Goal: Transaction & Acquisition: Obtain resource

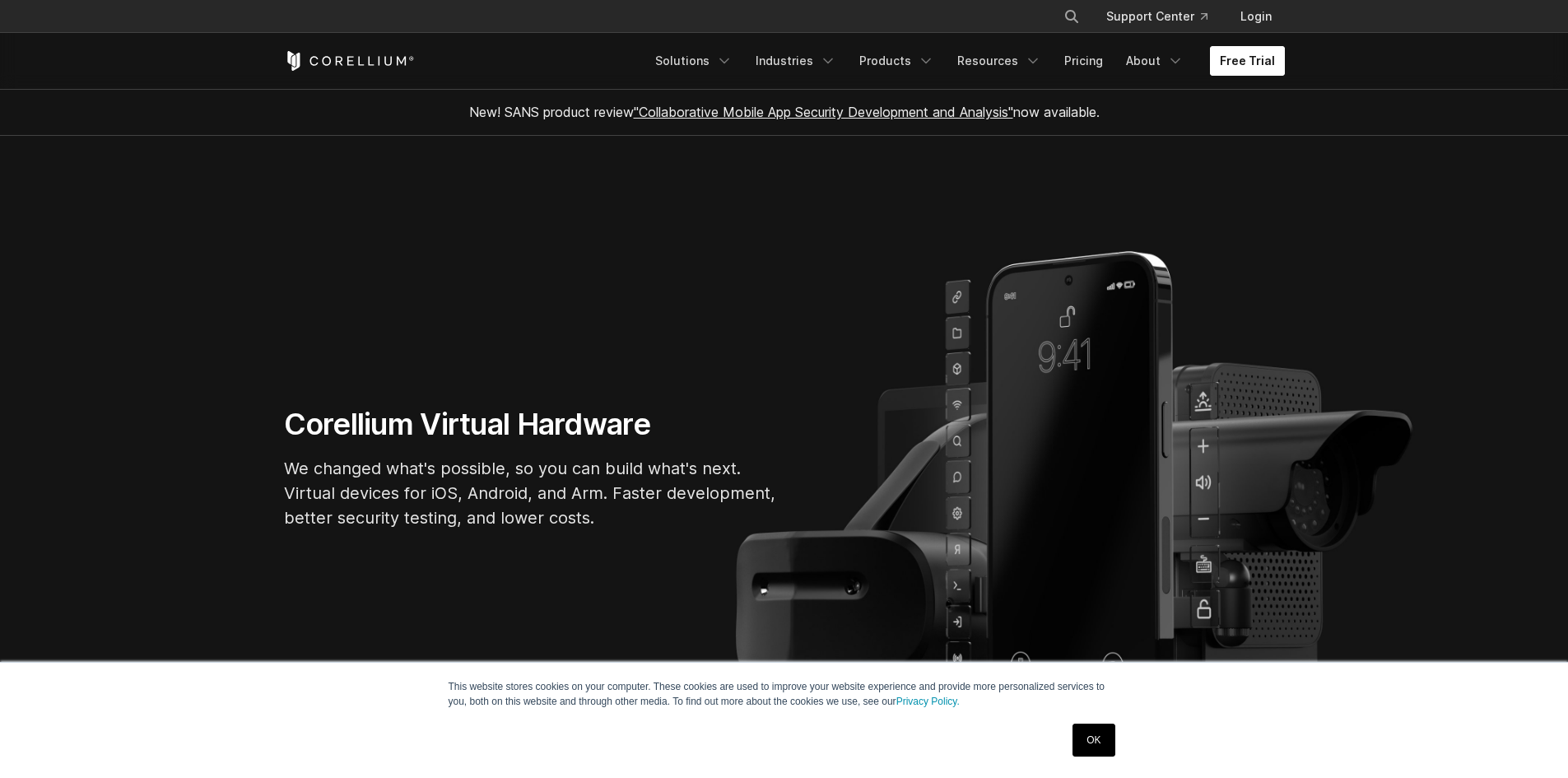
click at [1237, 56] on link "Free Trial" at bounding box center [1246, 61] width 74 height 30
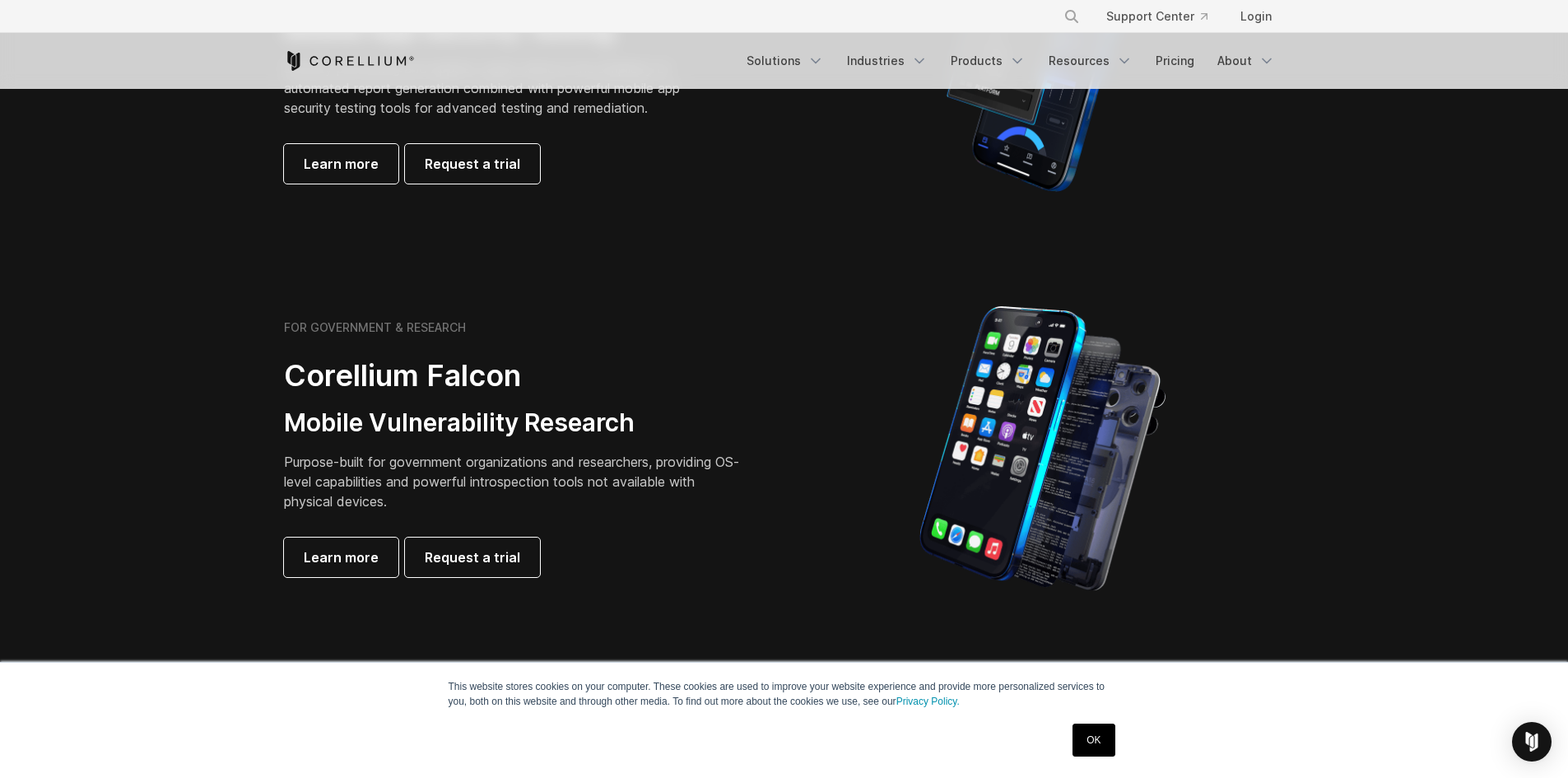
scroll to position [576, 0]
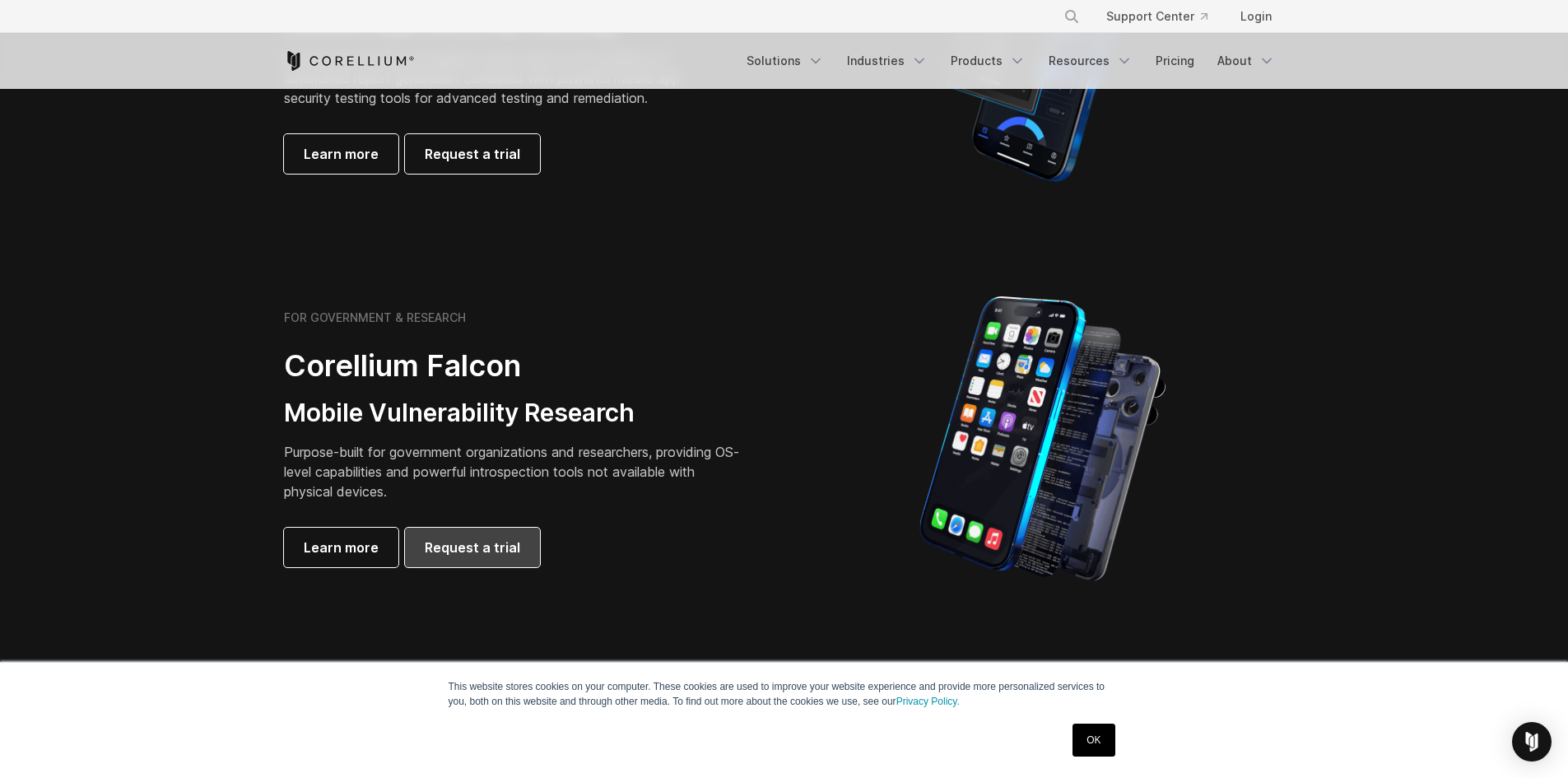
click at [455, 557] on link "Request a trial" at bounding box center [473, 547] width 135 height 40
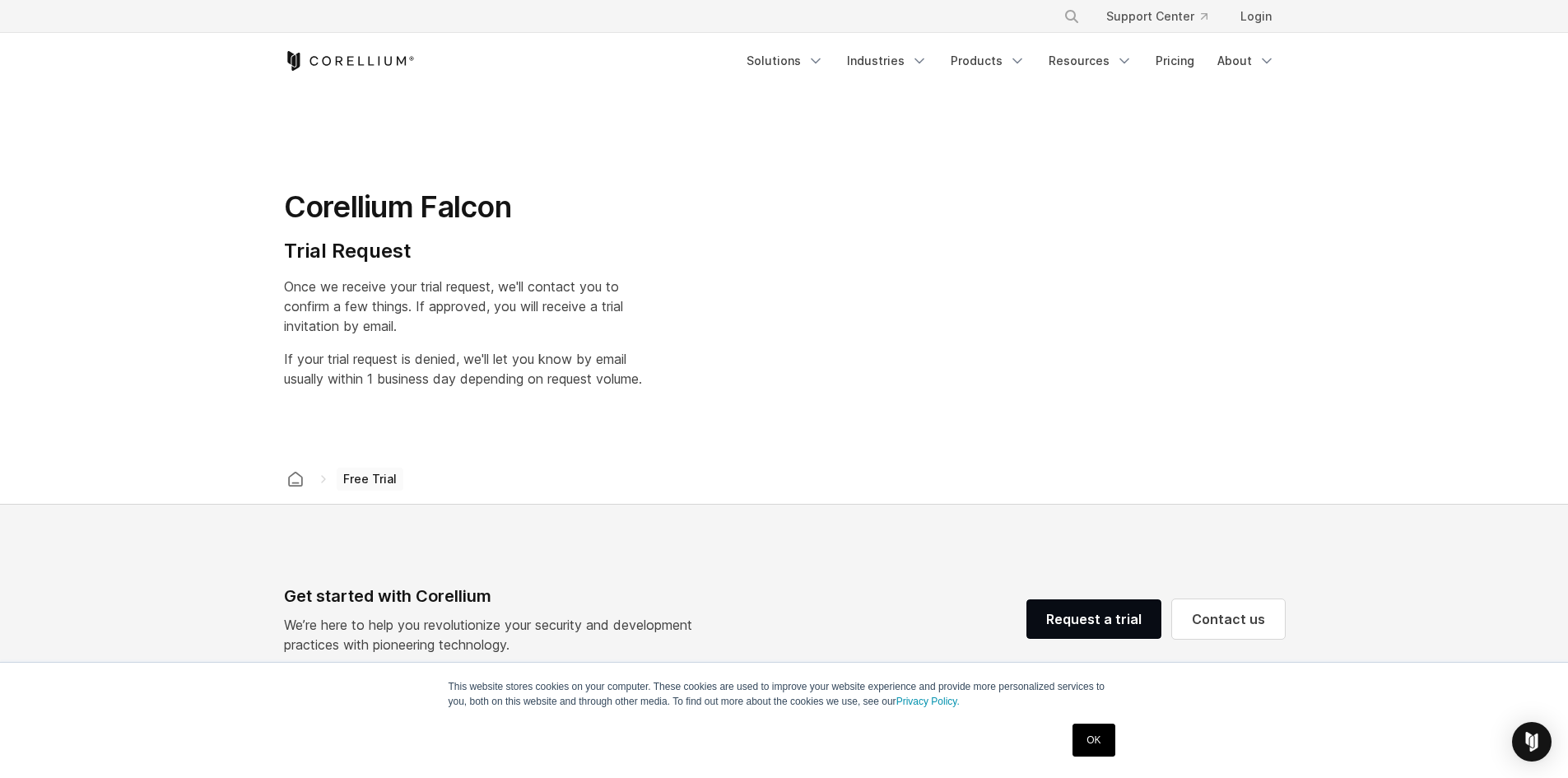
select select "**"
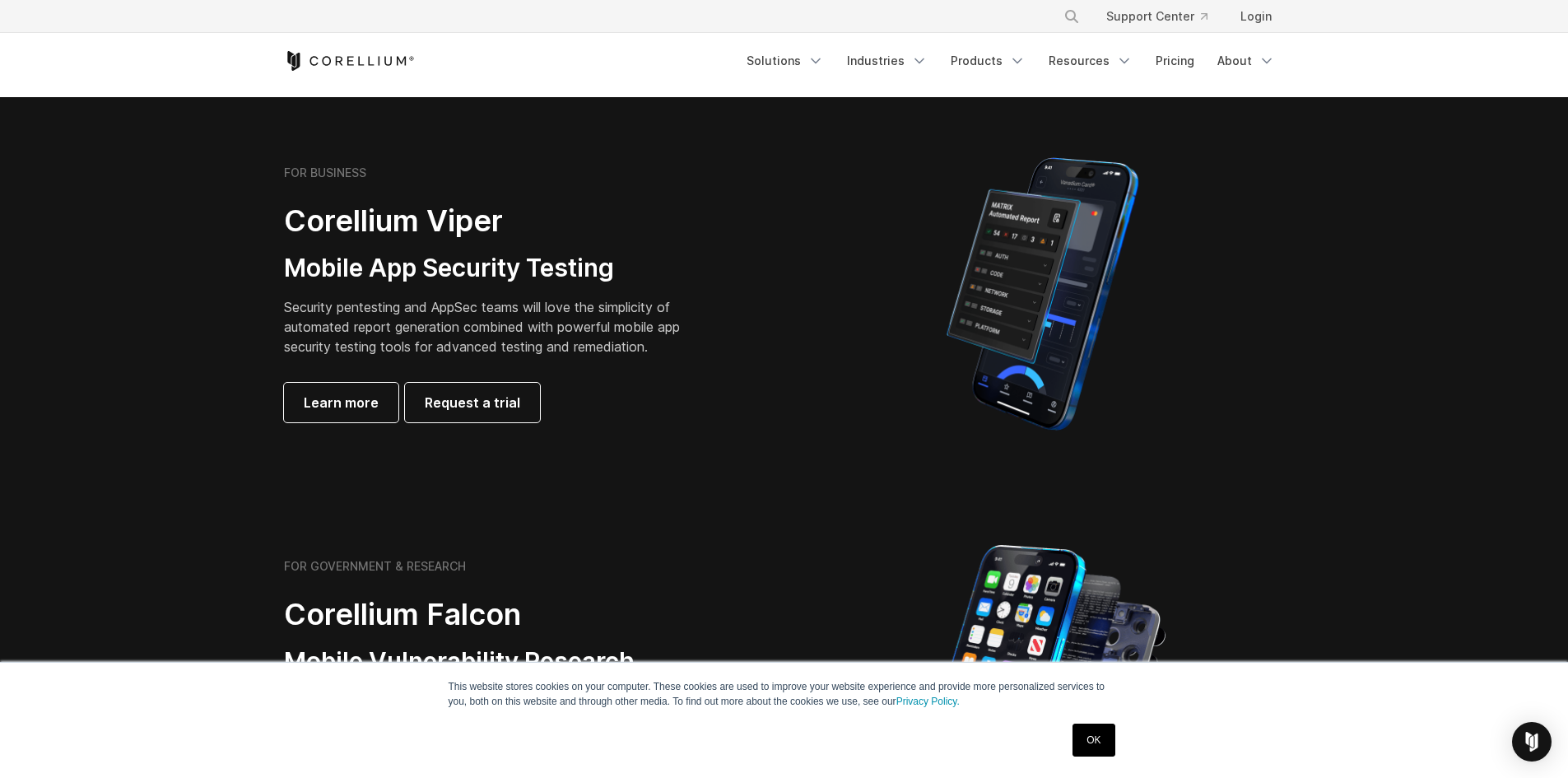
scroll to position [326, 0]
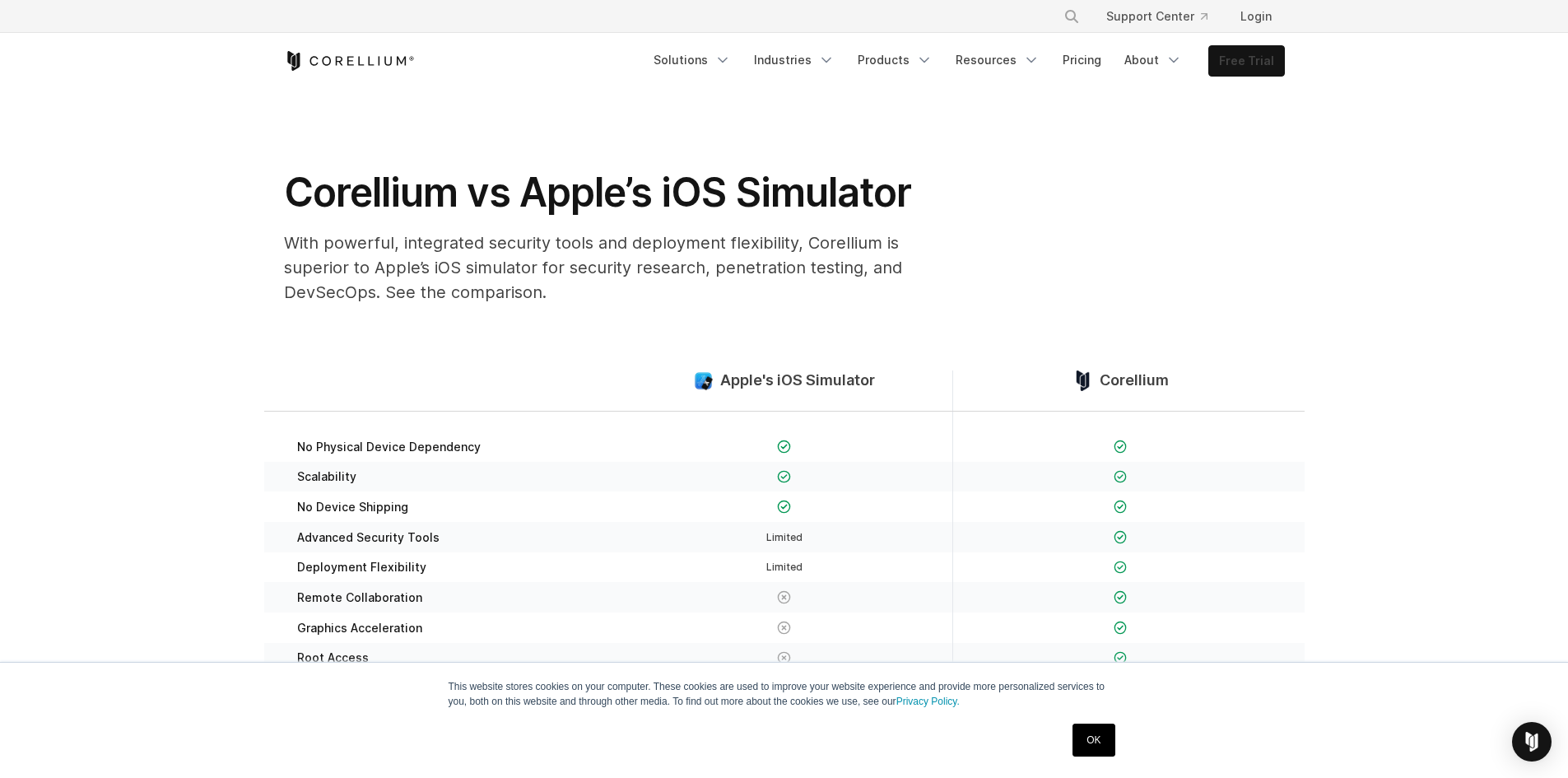
click at [1245, 62] on link "Free Trial" at bounding box center [1245, 61] width 74 height 30
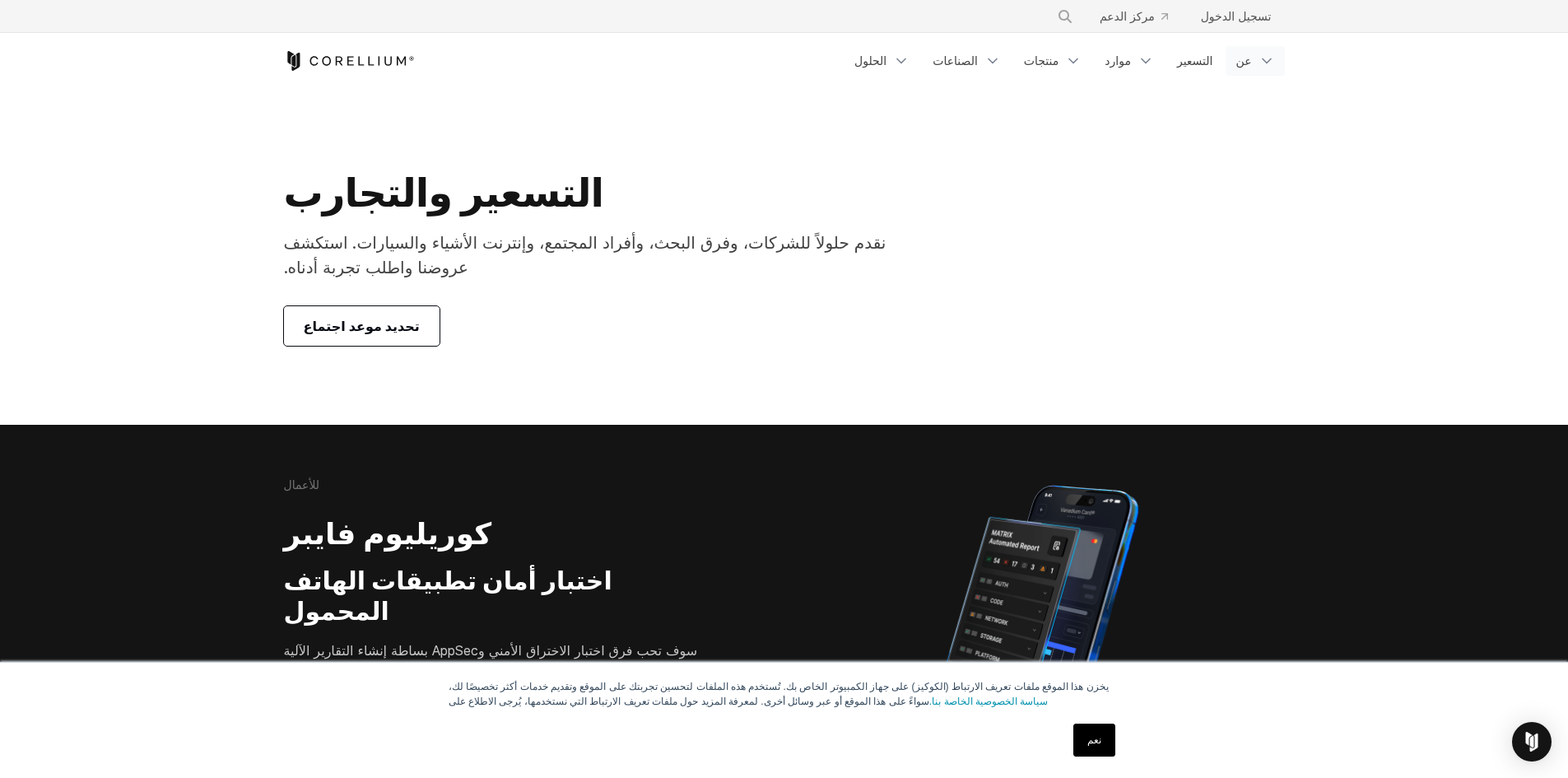
click at [1246, 65] on font "عن" at bounding box center [1243, 61] width 16 height 14
click at [1211, 54] on font "التسعير" at bounding box center [1195, 61] width 36 height 14
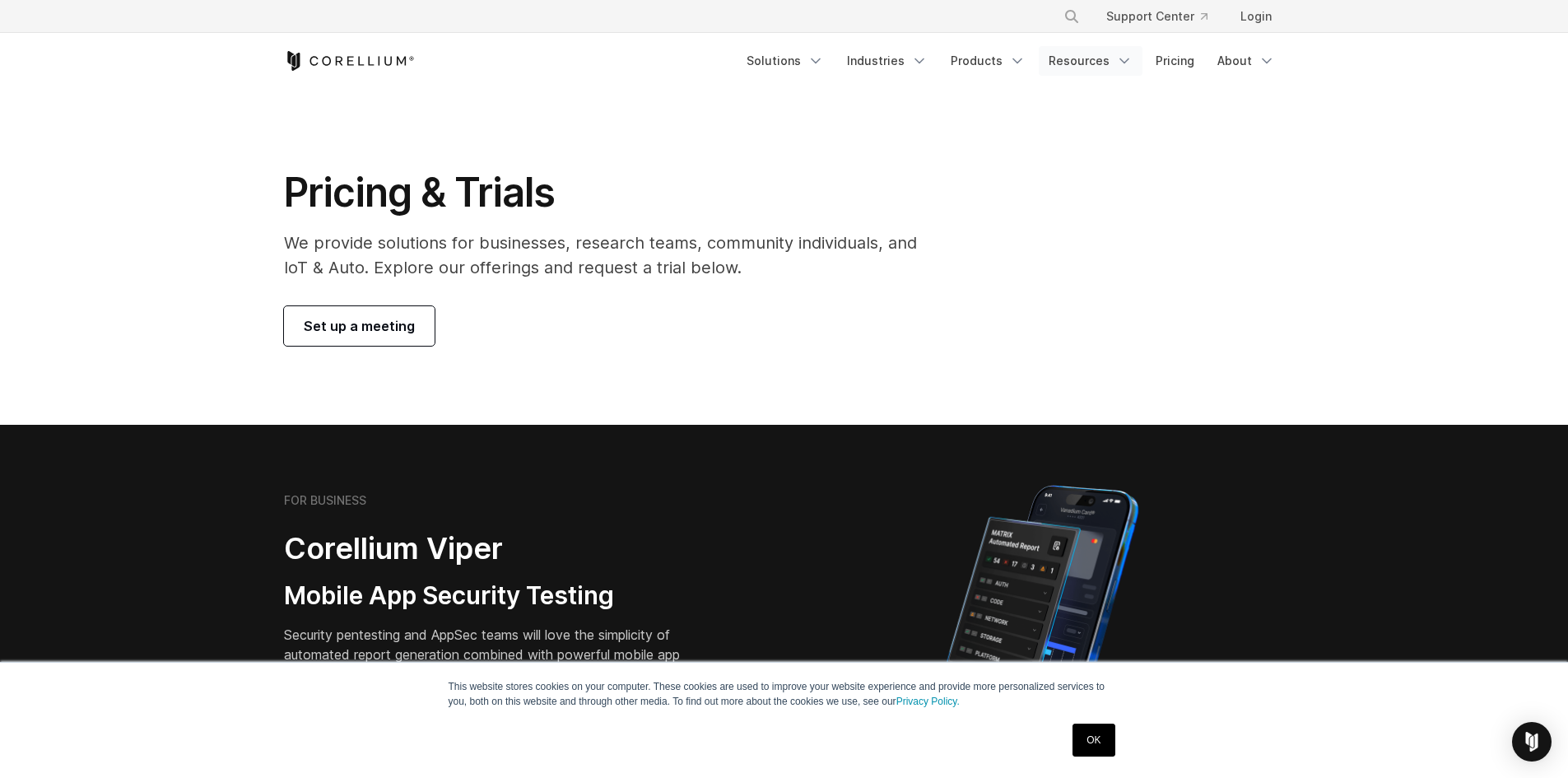
click at [1109, 54] on link "Resources" at bounding box center [1090, 61] width 103 height 30
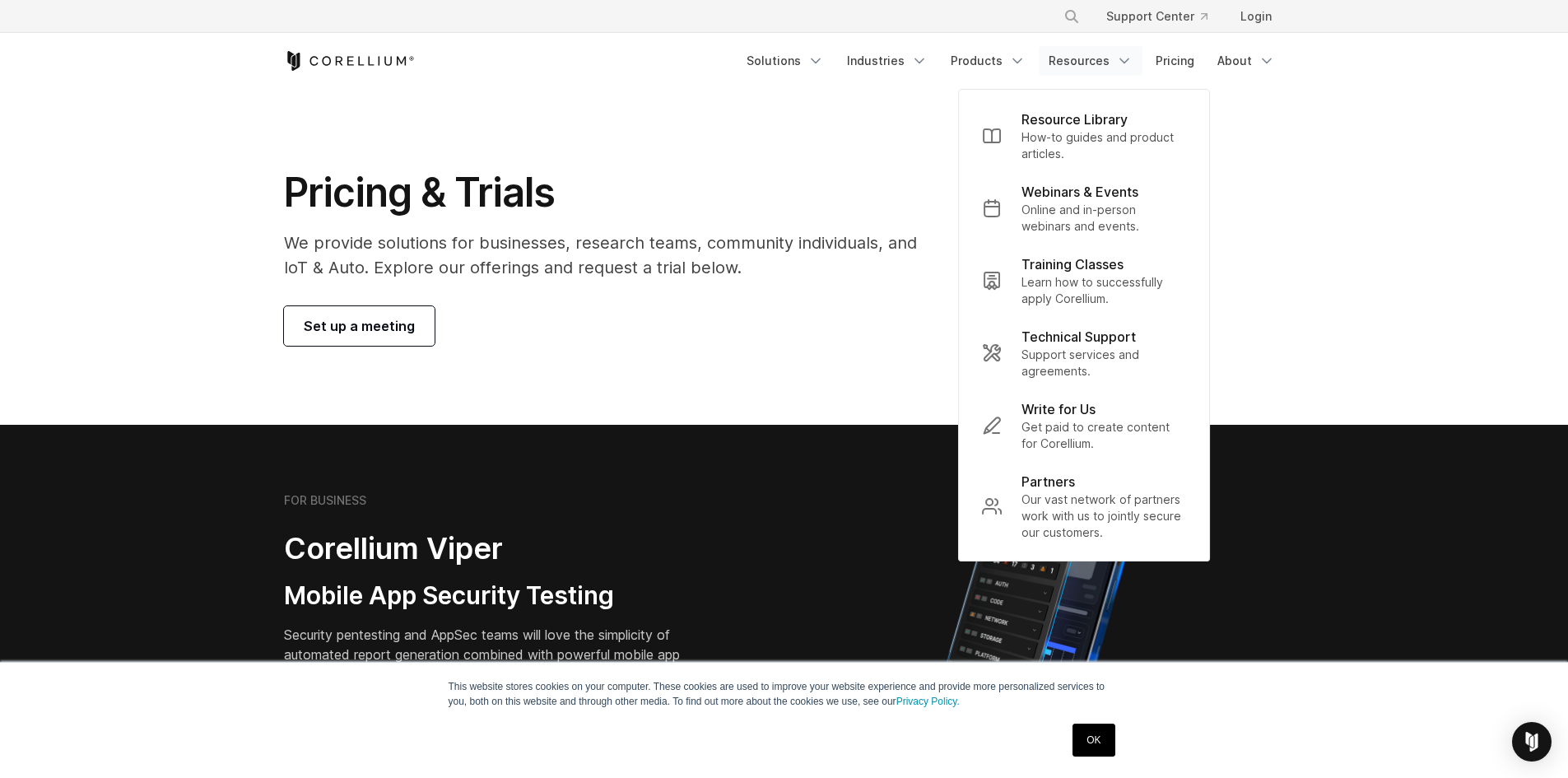
click at [1104, 54] on link "Resources" at bounding box center [1090, 61] width 103 height 30
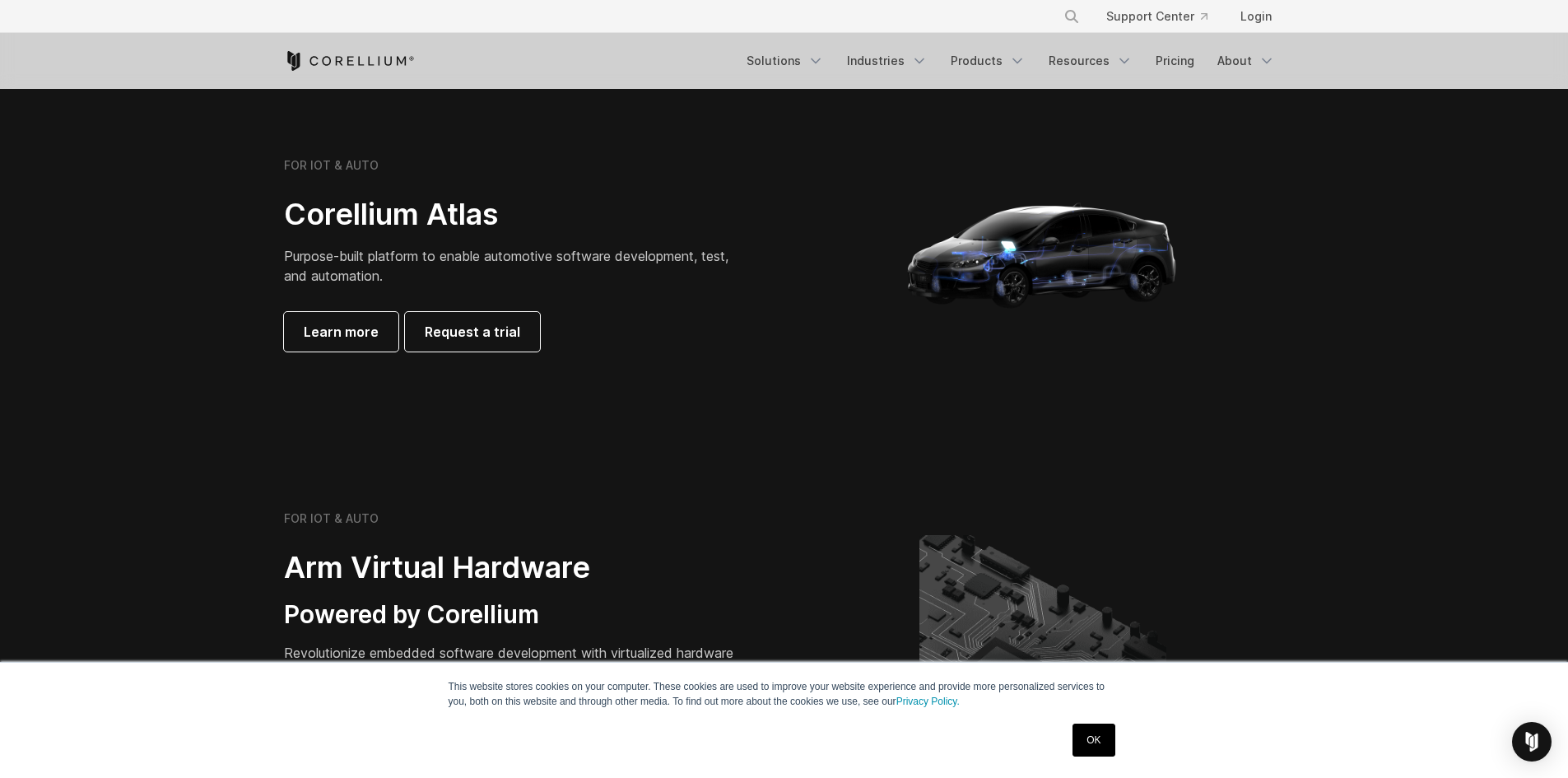
scroll to position [1811, 0]
